Goal: Task Accomplishment & Management: Manage account settings

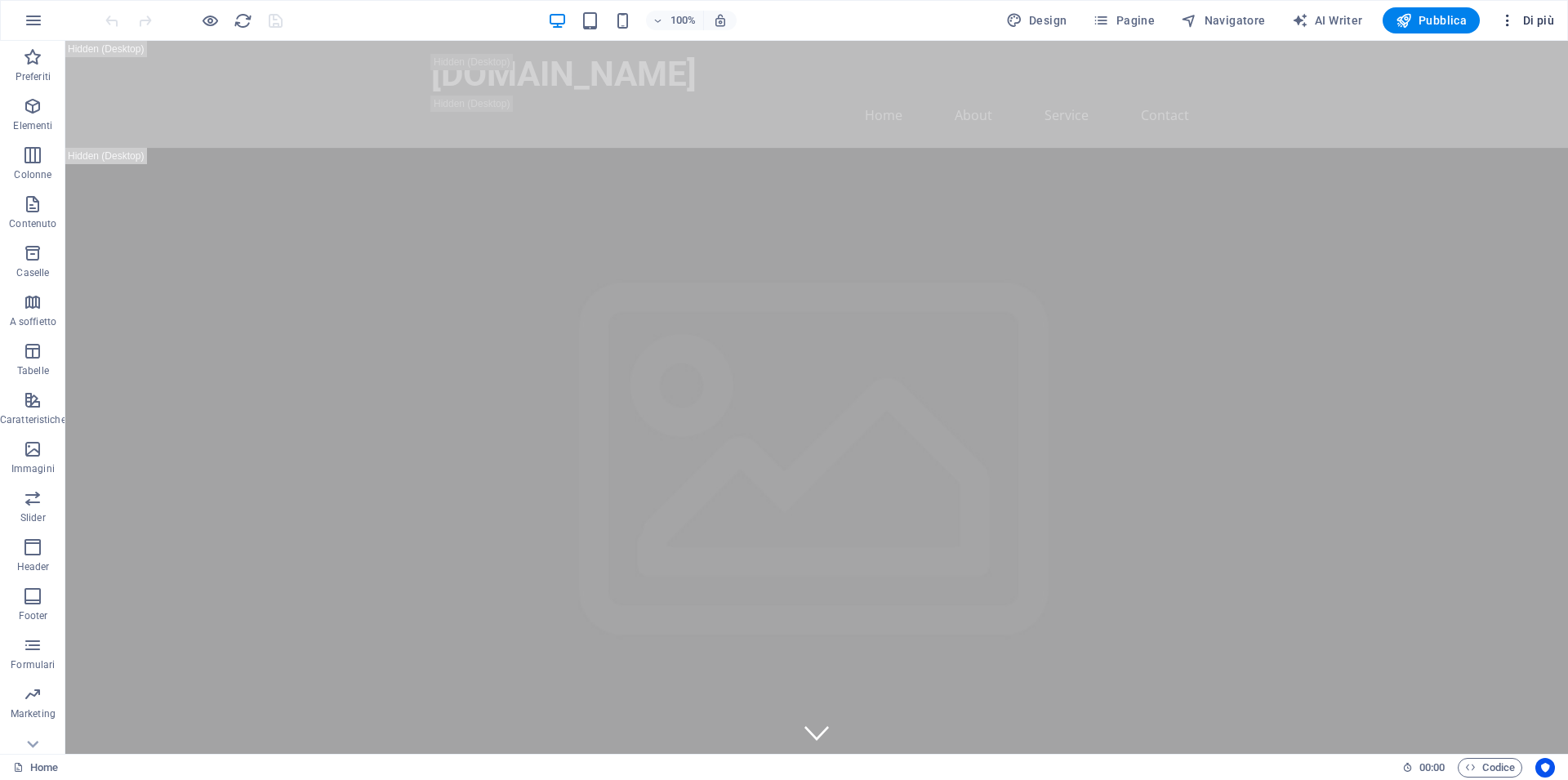
click at [1508, 16] on icon "button" at bounding box center [1508, 20] width 16 height 16
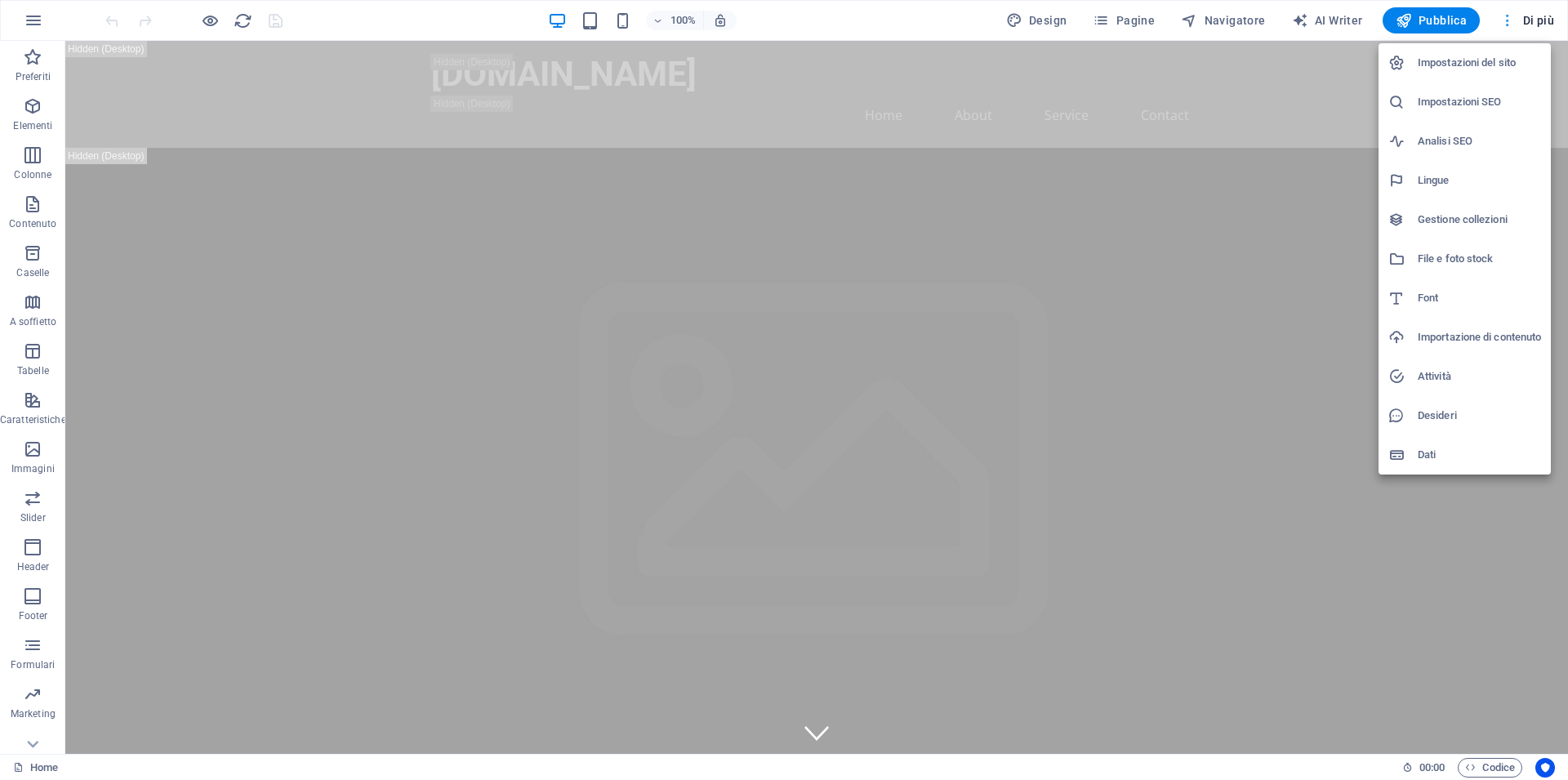
click at [1508, 16] on div at bounding box center [784, 390] width 1568 height 780
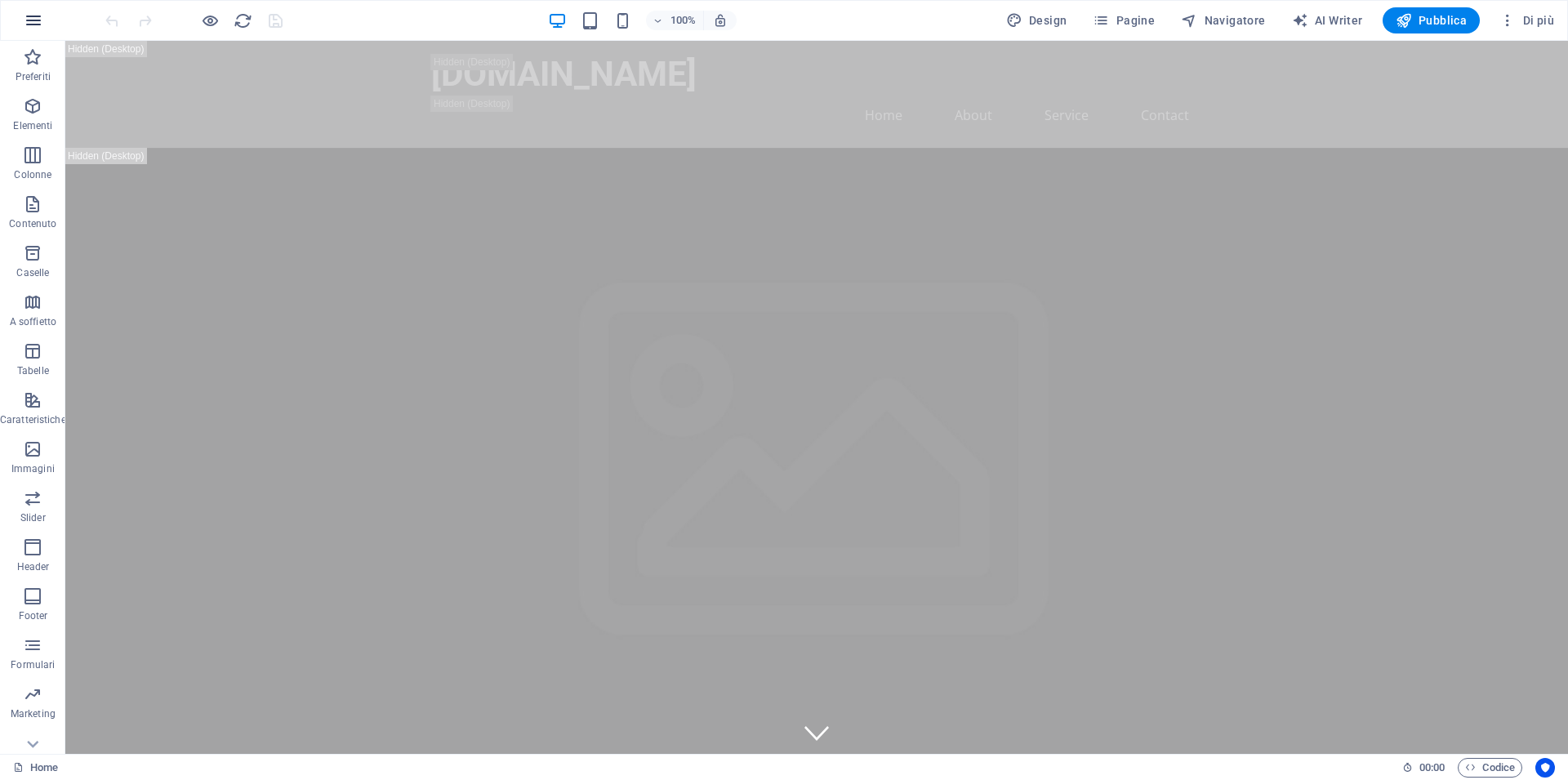
click at [31, 18] on icon "button" at bounding box center [33, 20] width 19 height 19
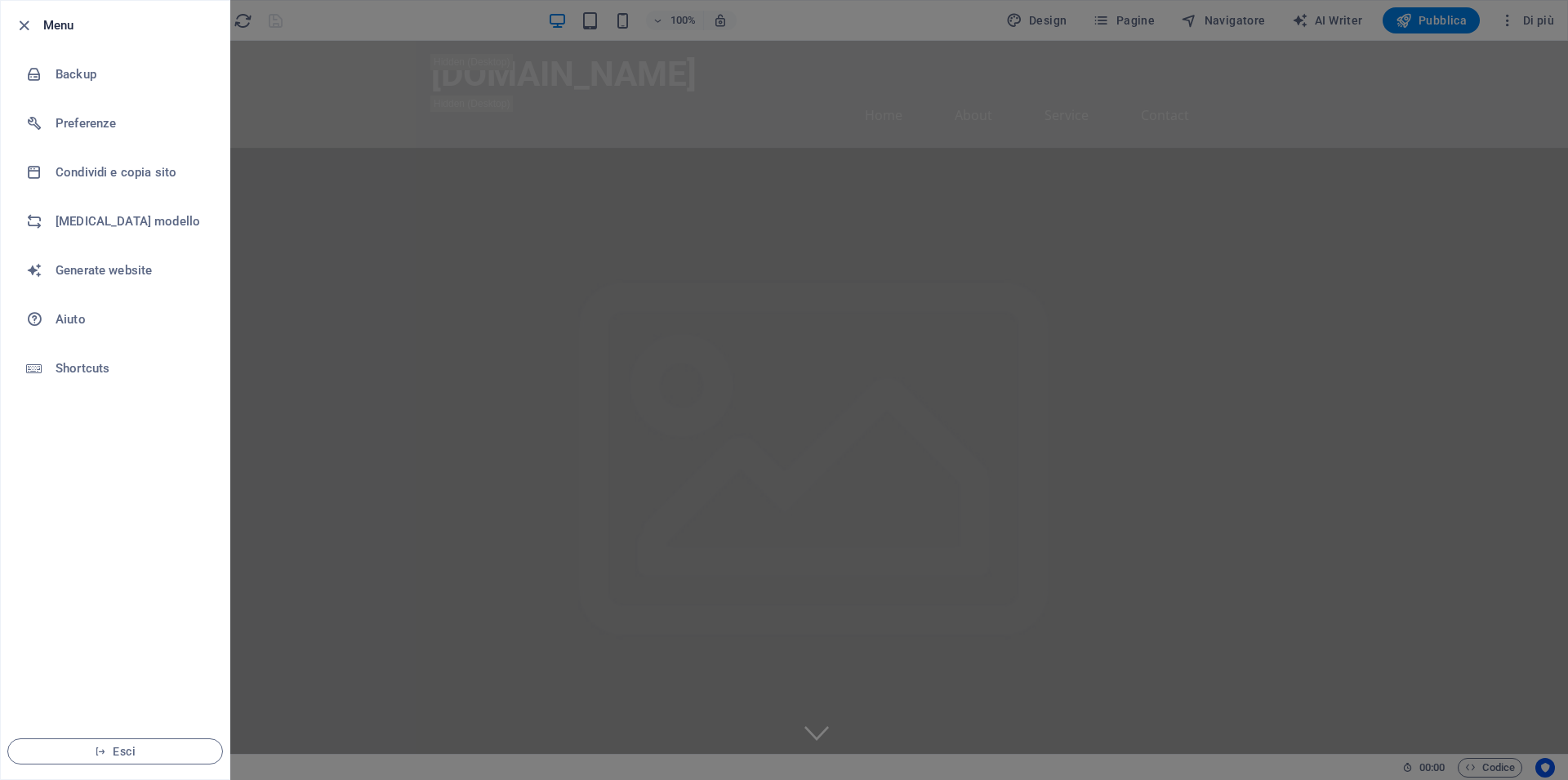
click at [343, 71] on div at bounding box center [784, 390] width 1568 height 780
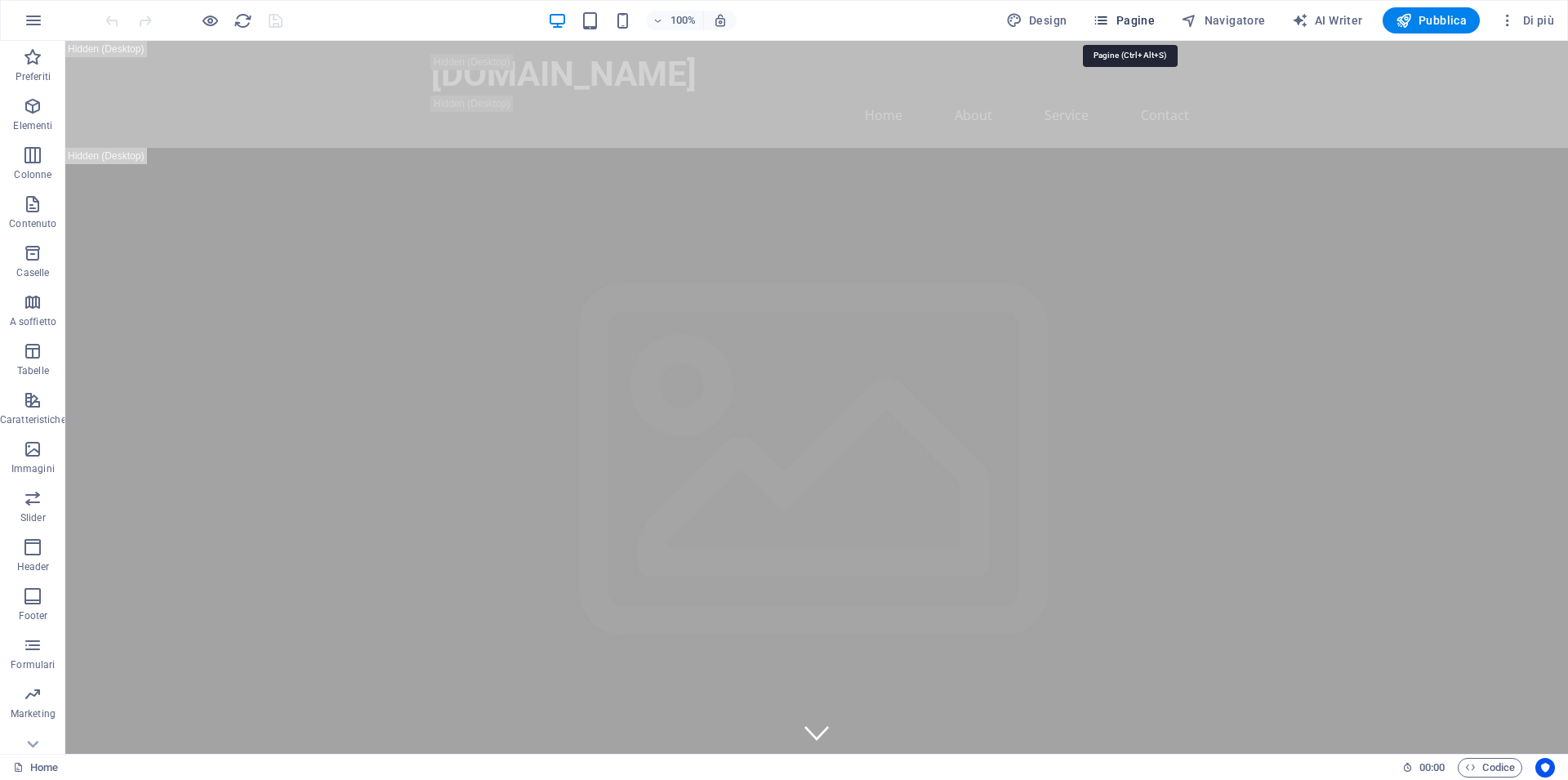
click at [1137, 16] on span "Pagine" at bounding box center [1124, 20] width 62 height 16
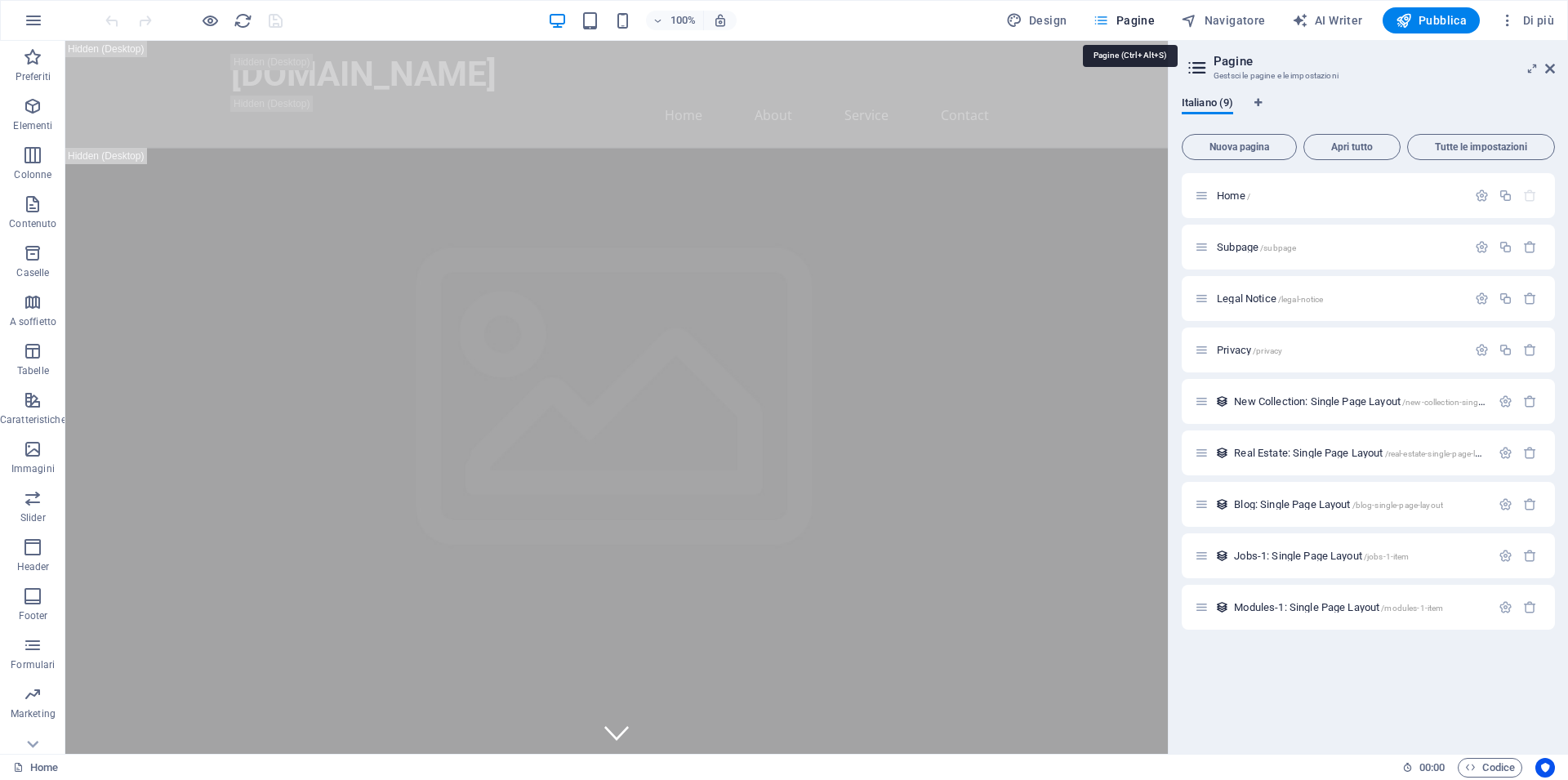
click at [1137, 16] on span "Pagine" at bounding box center [1124, 20] width 62 height 16
click at [1552, 71] on icon at bounding box center [1550, 69] width 10 height 13
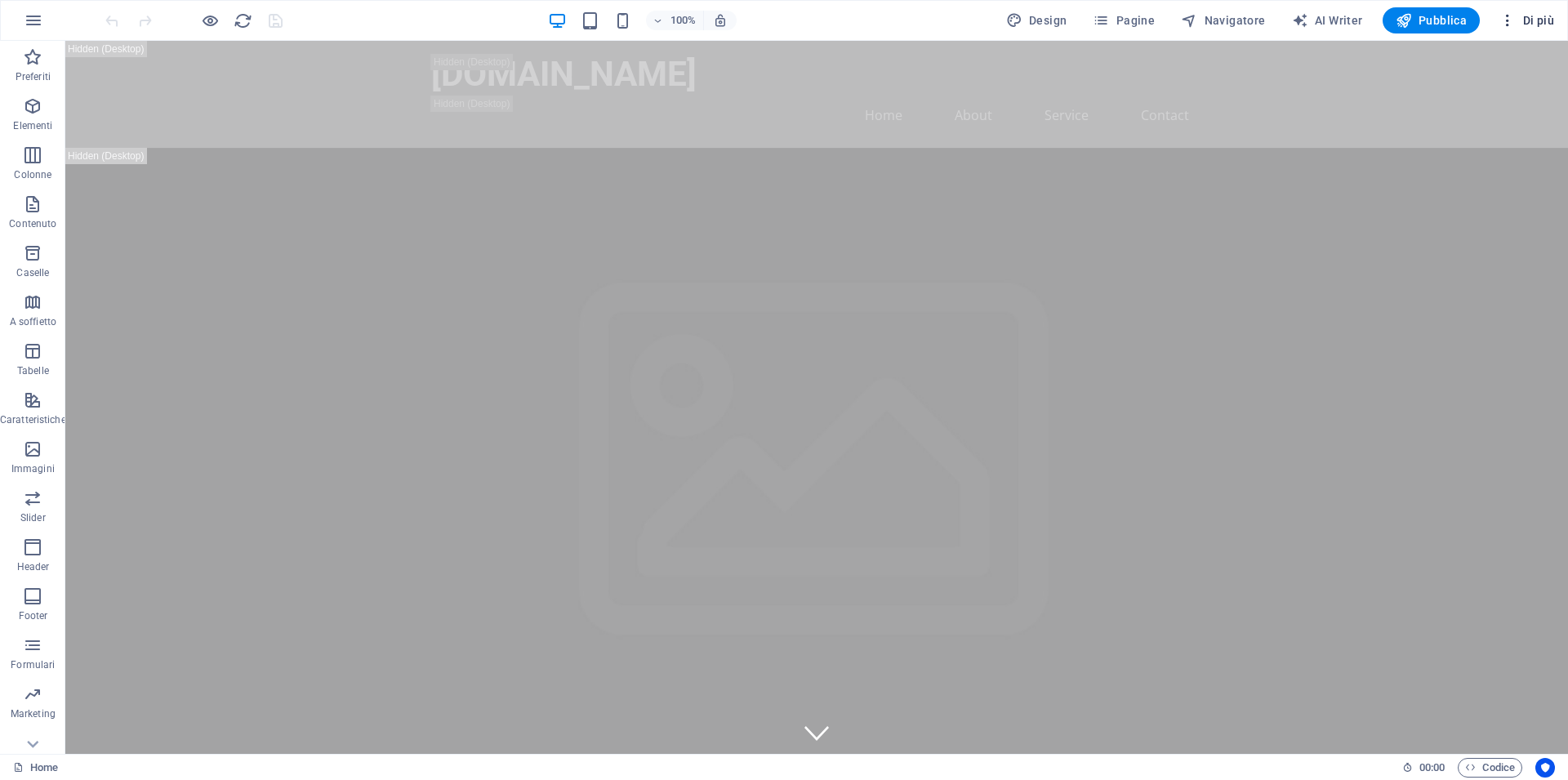
click at [1534, 18] on span "Di più" at bounding box center [1527, 20] width 55 height 16
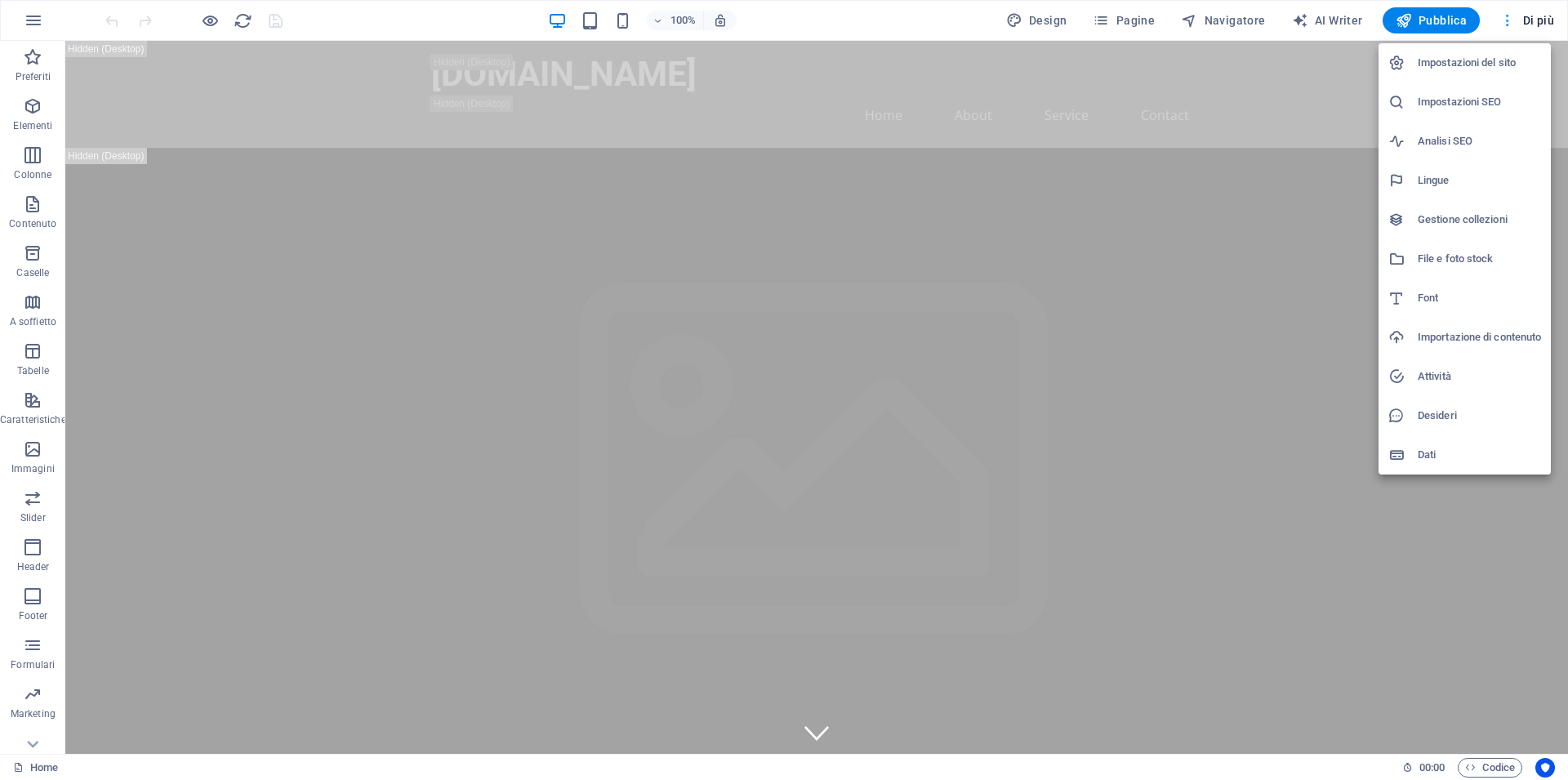
click at [1534, 18] on div at bounding box center [784, 390] width 1568 height 780
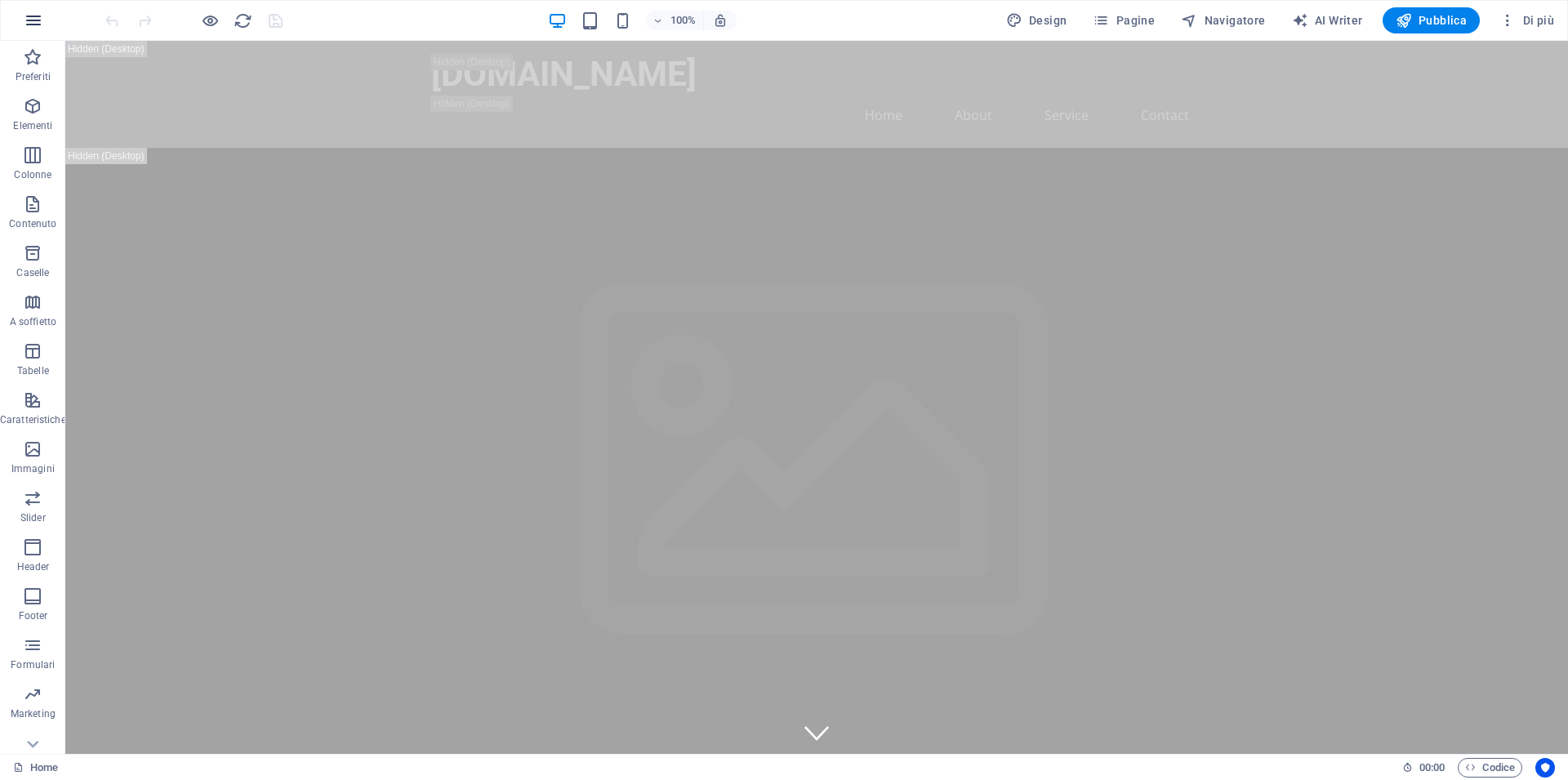
click at [29, 21] on icon "button" at bounding box center [33, 20] width 19 height 19
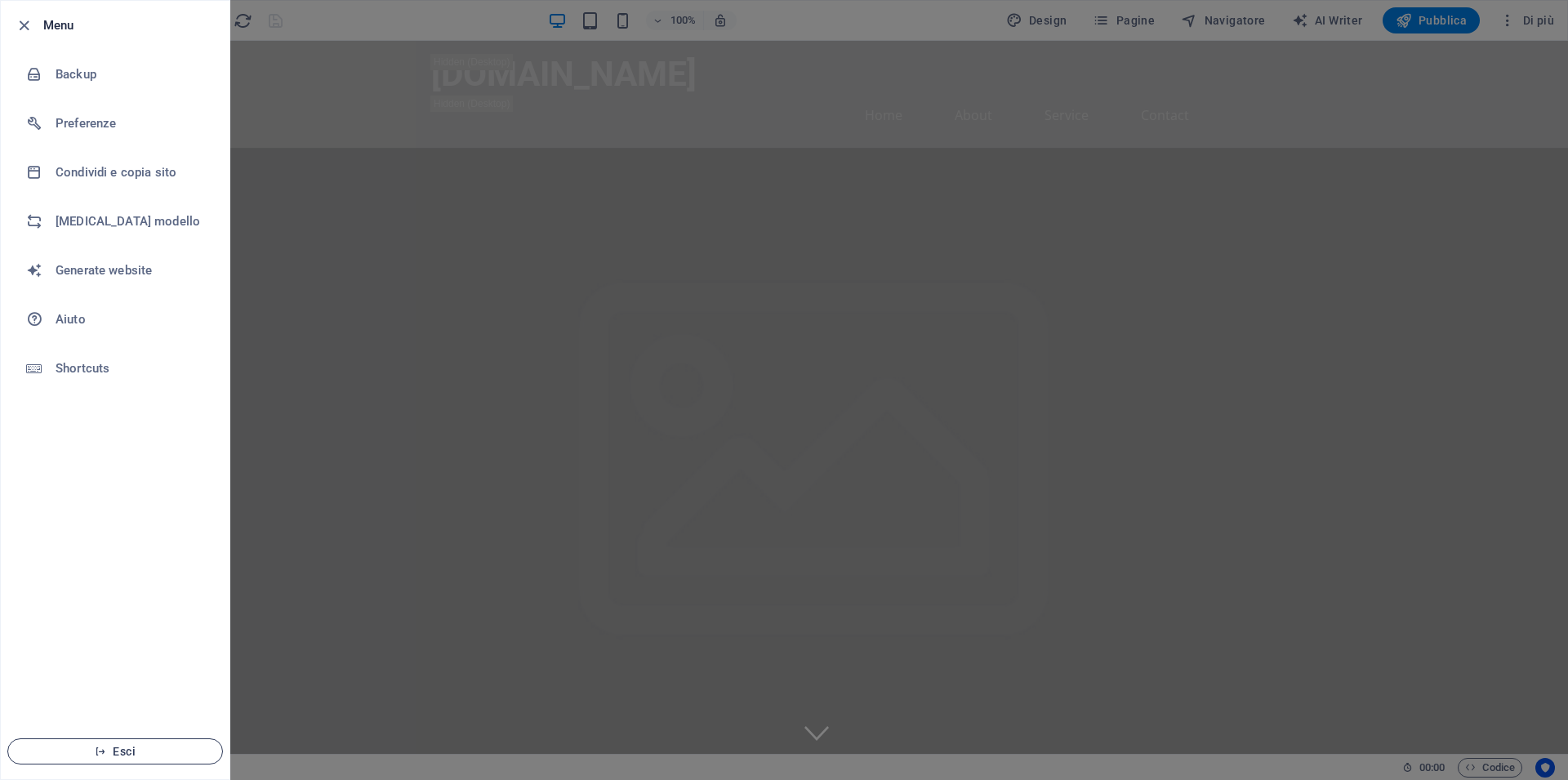
click at [126, 745] on span "Esci" at bounding box center [115, 752] width 188 height 13
